Goal: Transaction & Acquisition: Obtain resource

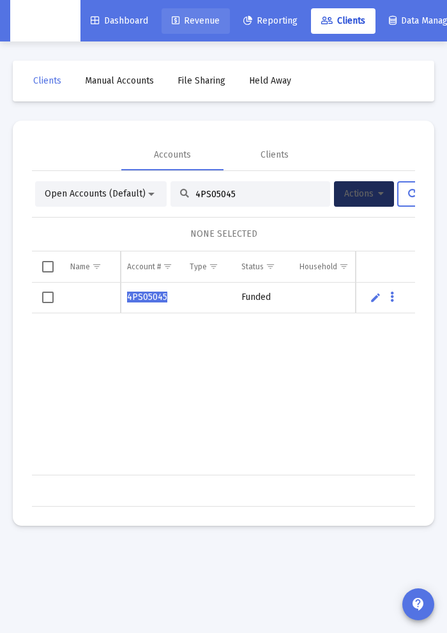
click at [182, 31] on link "Revenue" at bounding box center [195, 21] width 68 height 26
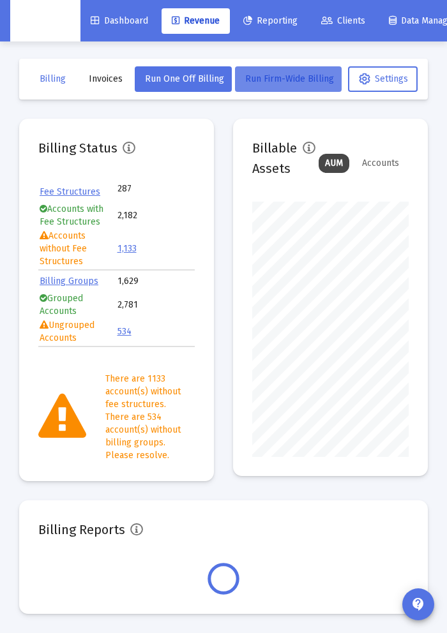
scroll to position [1, 0]
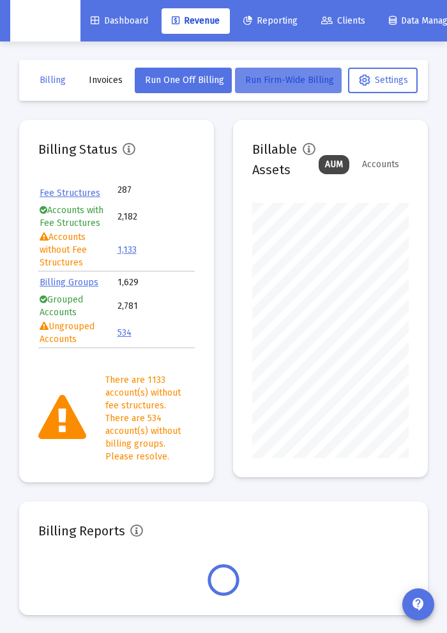
click at [290, 87] on button "Run Firm-Wide Billing" at bounding box center [288, 81] width 107 height 26
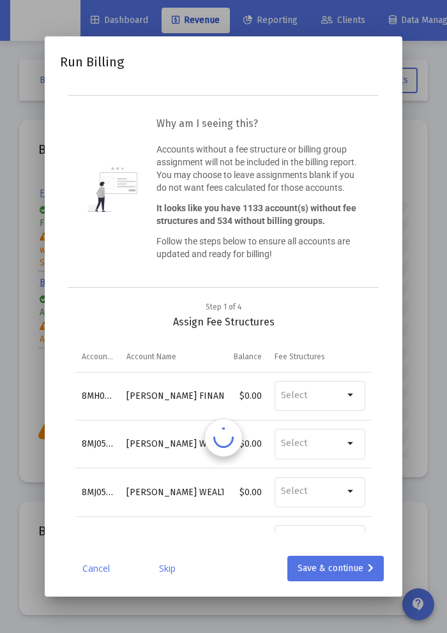
scroll to position [0, 0]
click at [427, 350] on div at bounding box center [223, 316] width 447 height 633
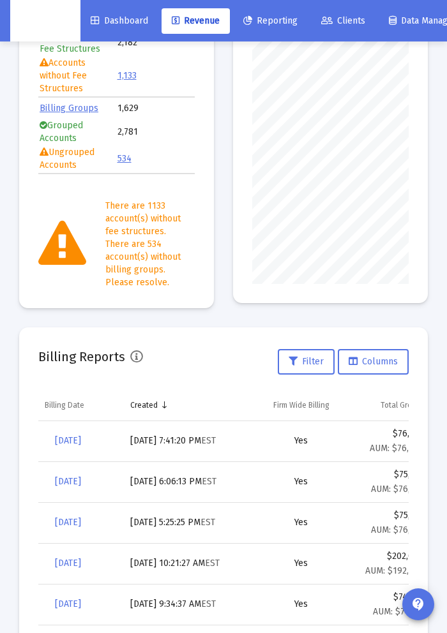
scroll to position [241, 0]
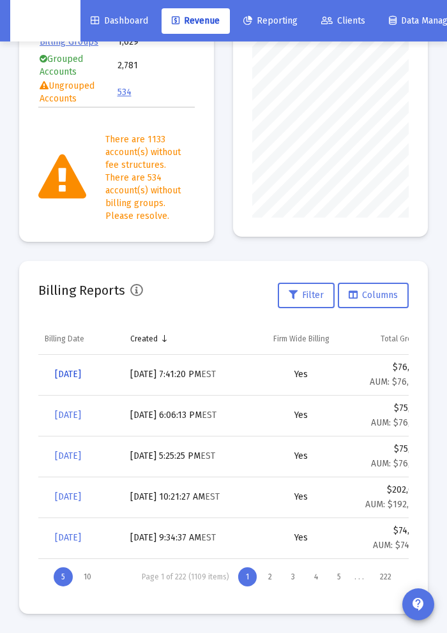
click at [81, 376] on span "[DATE]" at bounding box center [68, 374] width 26 height 11
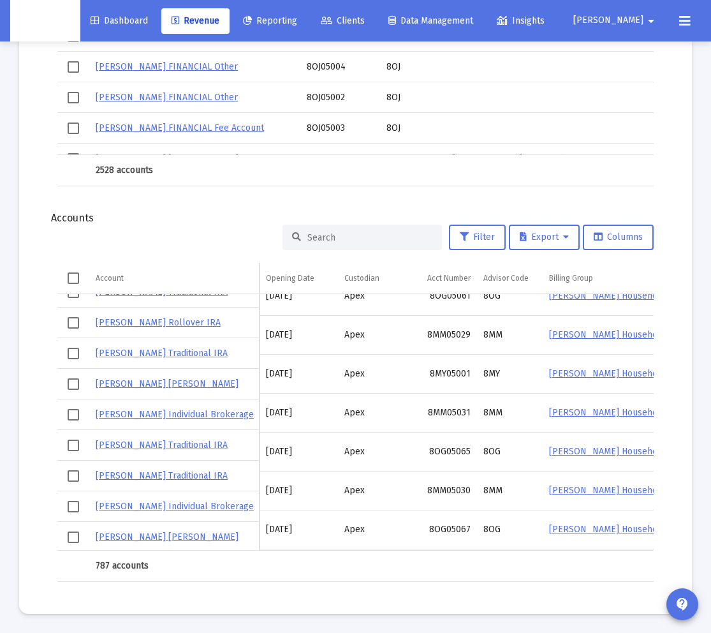
scroll to position [3605, 0]
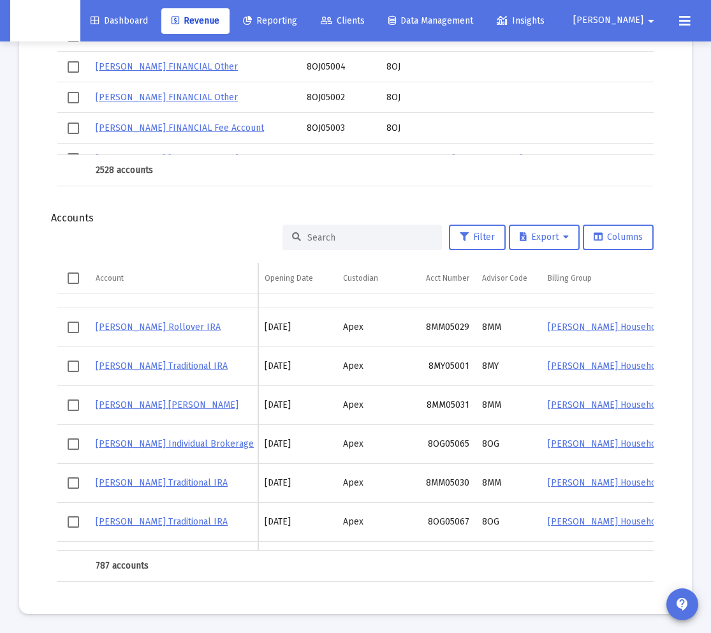
click at [446, 27] on mat-icon "arrow_drop_down" at bounding box center [651, 21] width 15 height 26
click at [446, 43] on span "Settings" at bounding box center [635, 54] width 38 height 31
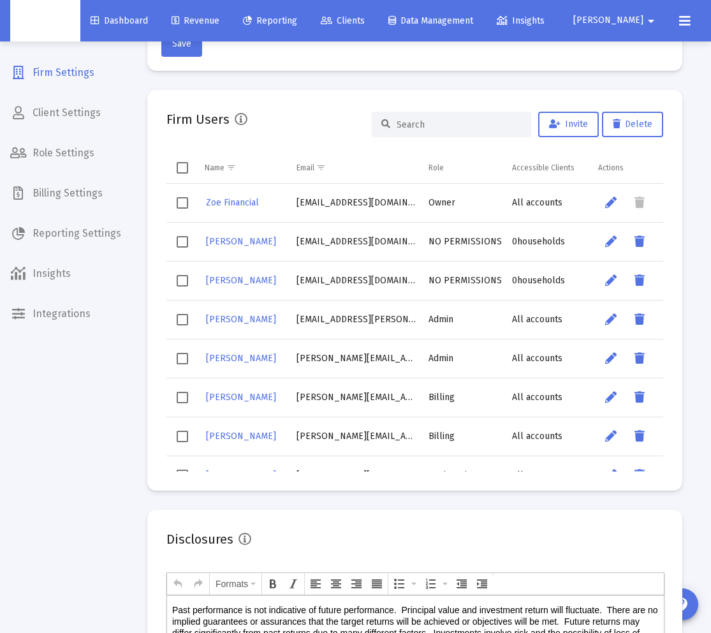
scroll to position [292, 0]
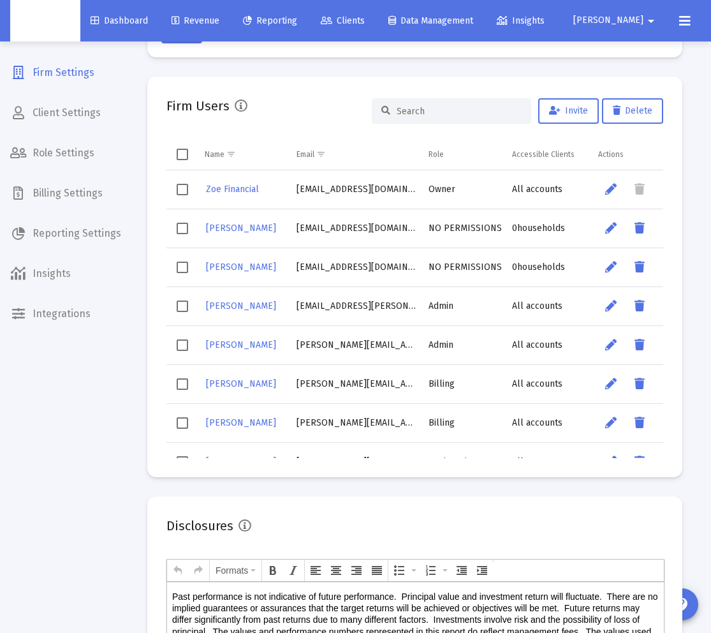
click at [88, 189] on span "Billing Settings" at bounding box center [65, 193] width 131 height 31
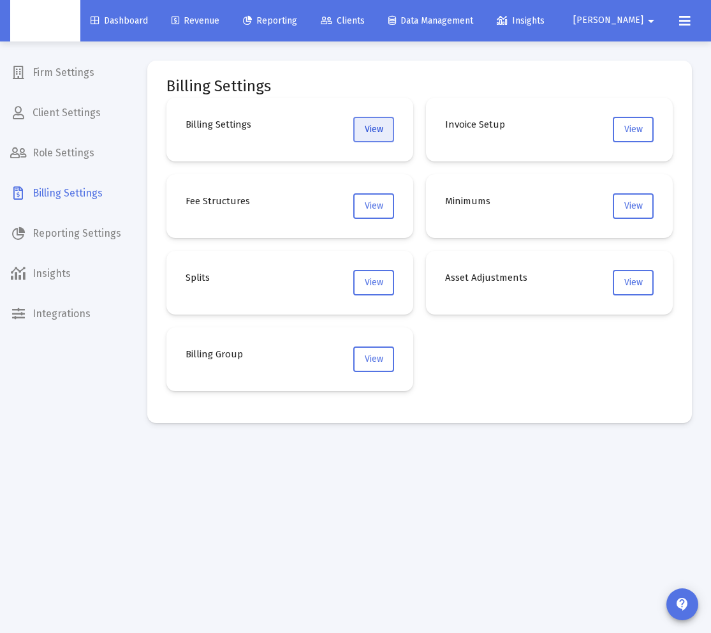
click at [385, 130] on button "View" at bounding box center [373, 130] width 41 height 26
click at [218, 22] on span "Revenue" at bounding box center [196, 20] width 48 height 11
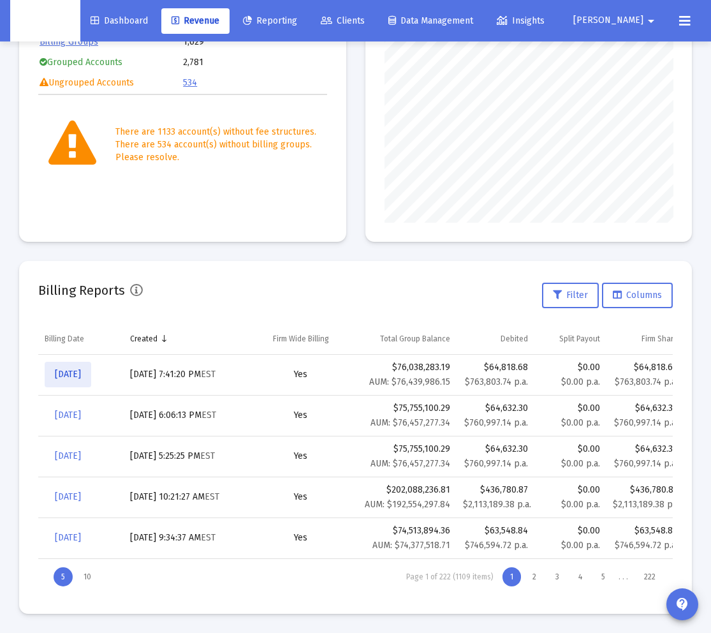
click at [81, 374] on span "[DATE]" at bounding box center [68, 374] width 26 height 11
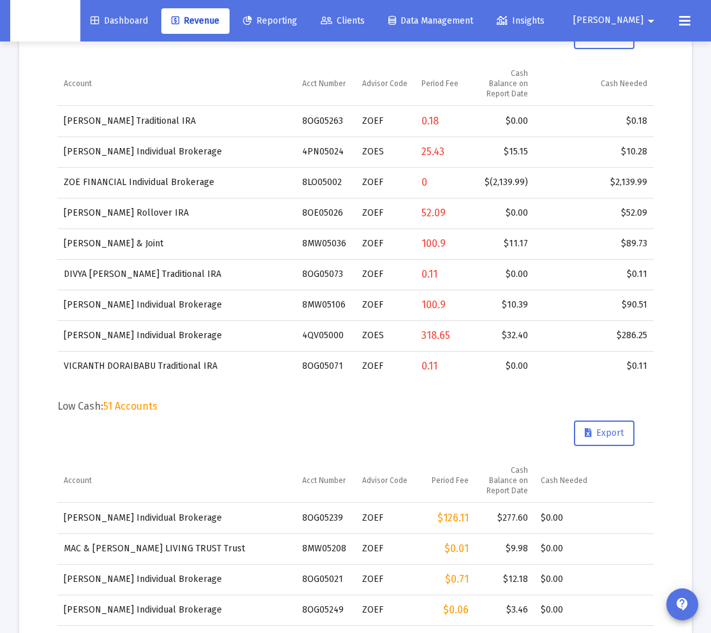
scroll to position [461, 0]
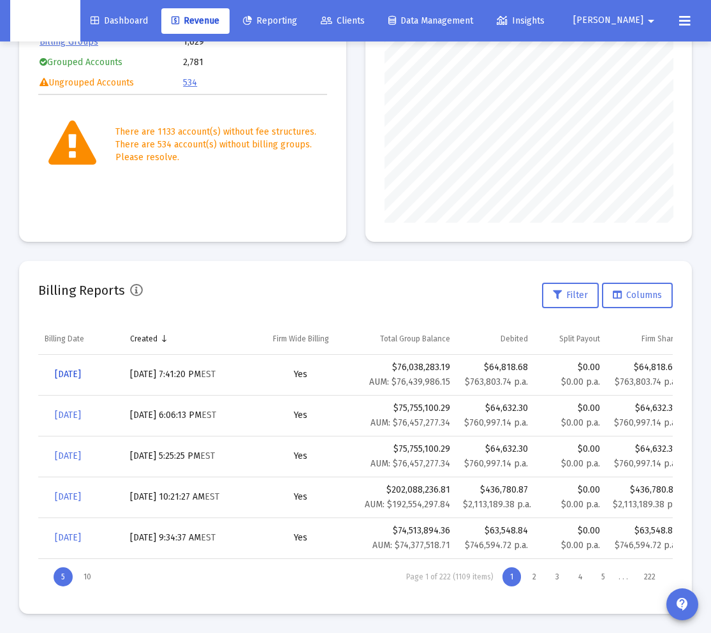
click at [68, 378] on span "[DATE]" at bounding box center [68, 374] width 26 height 11
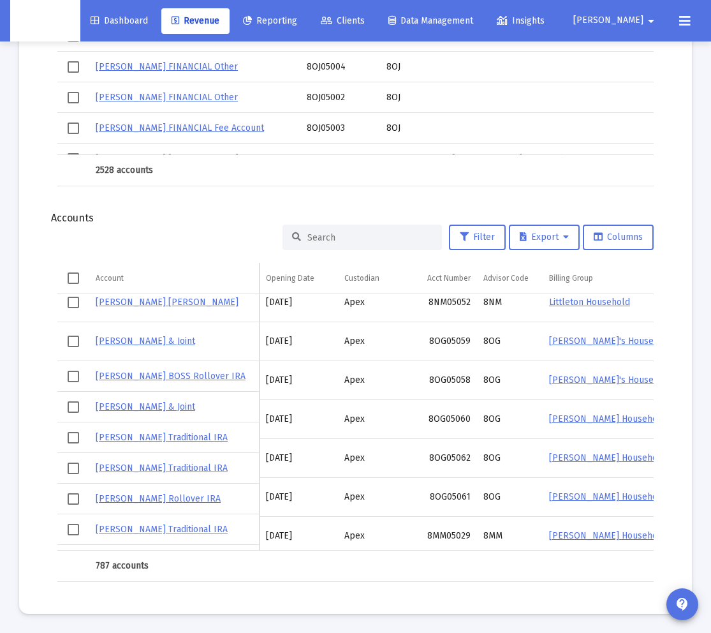
scroll to position [3404, 0]
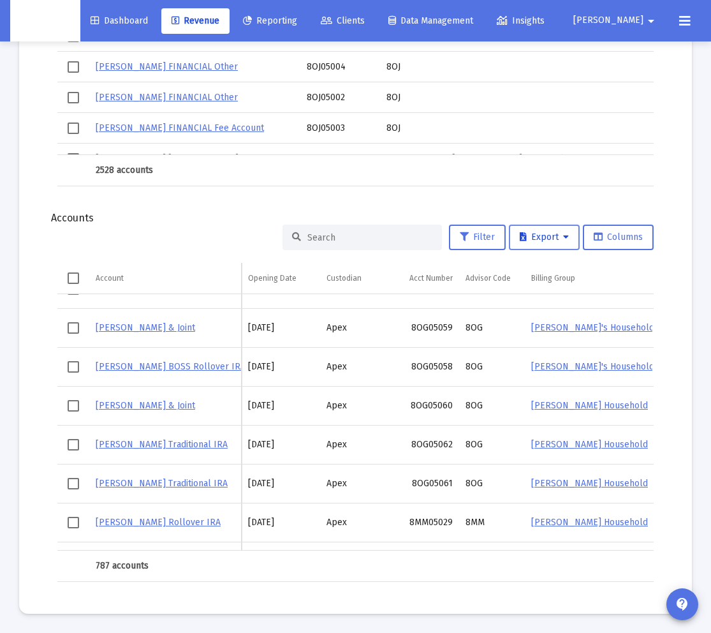
click at [446, 237] on icon at bounding box center [566, 237] width 6 height 9
click at [446, 271] on button "Export All Rows" at bounding box center [548, 270] width 87 height 31
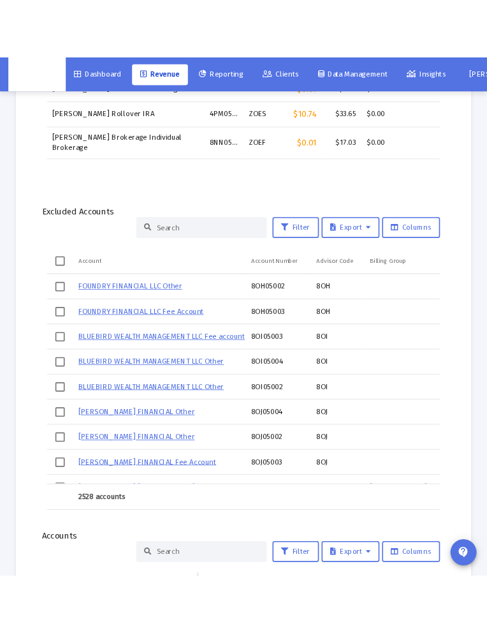
scroll to position [1480, 0]
